Goal: Transaction & Acquisition: Purchase product/service

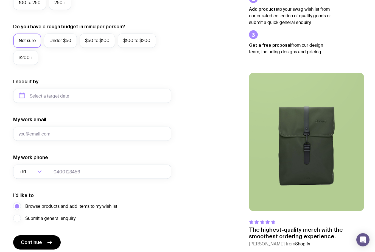
scroll to position [197, 0]
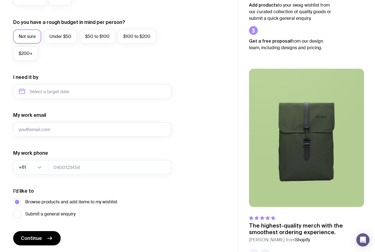
click at [41, 238] on span "Continue" at bounding box center [31, 238] width 21 height 7
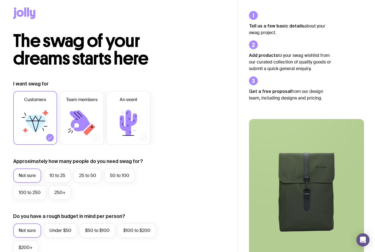
scroll to position [0, 0]
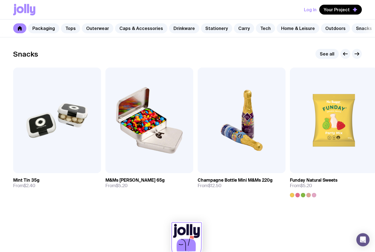
scroll to position [1875, 0]
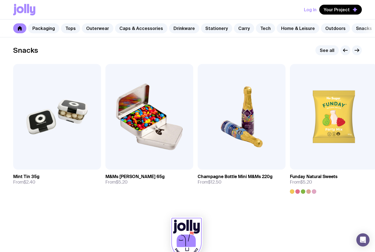
click at [180, 98] on img at bounding box center [149, 116] width 88 height 105
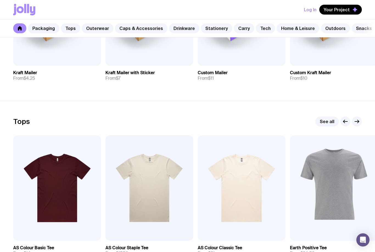
scroll to position [179, 0]
